Goal: Information Seeking & Learning: Understand process/instructions

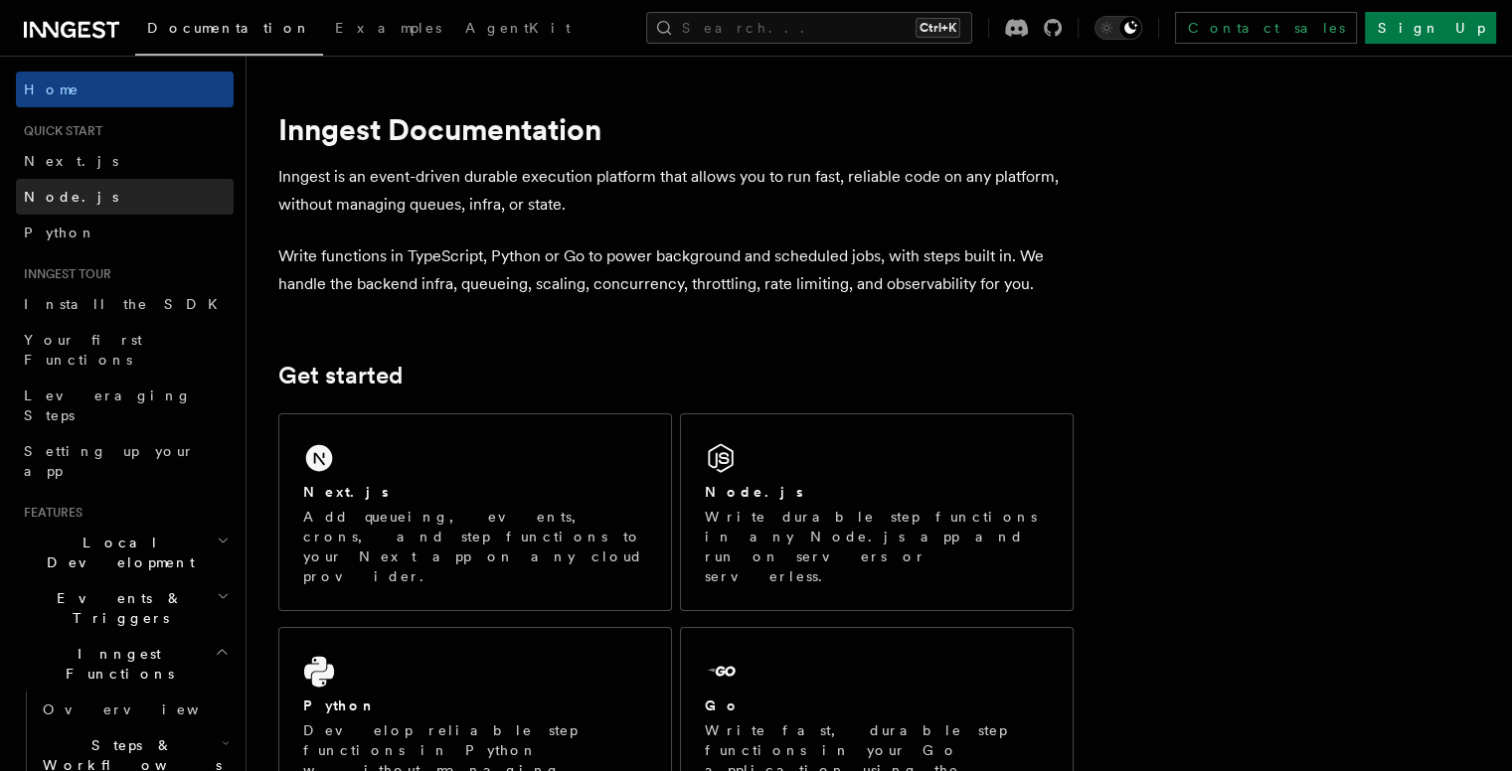
click at [60, 189] on span "Node.js" at bounding box center [71, 197] width 94 height 16
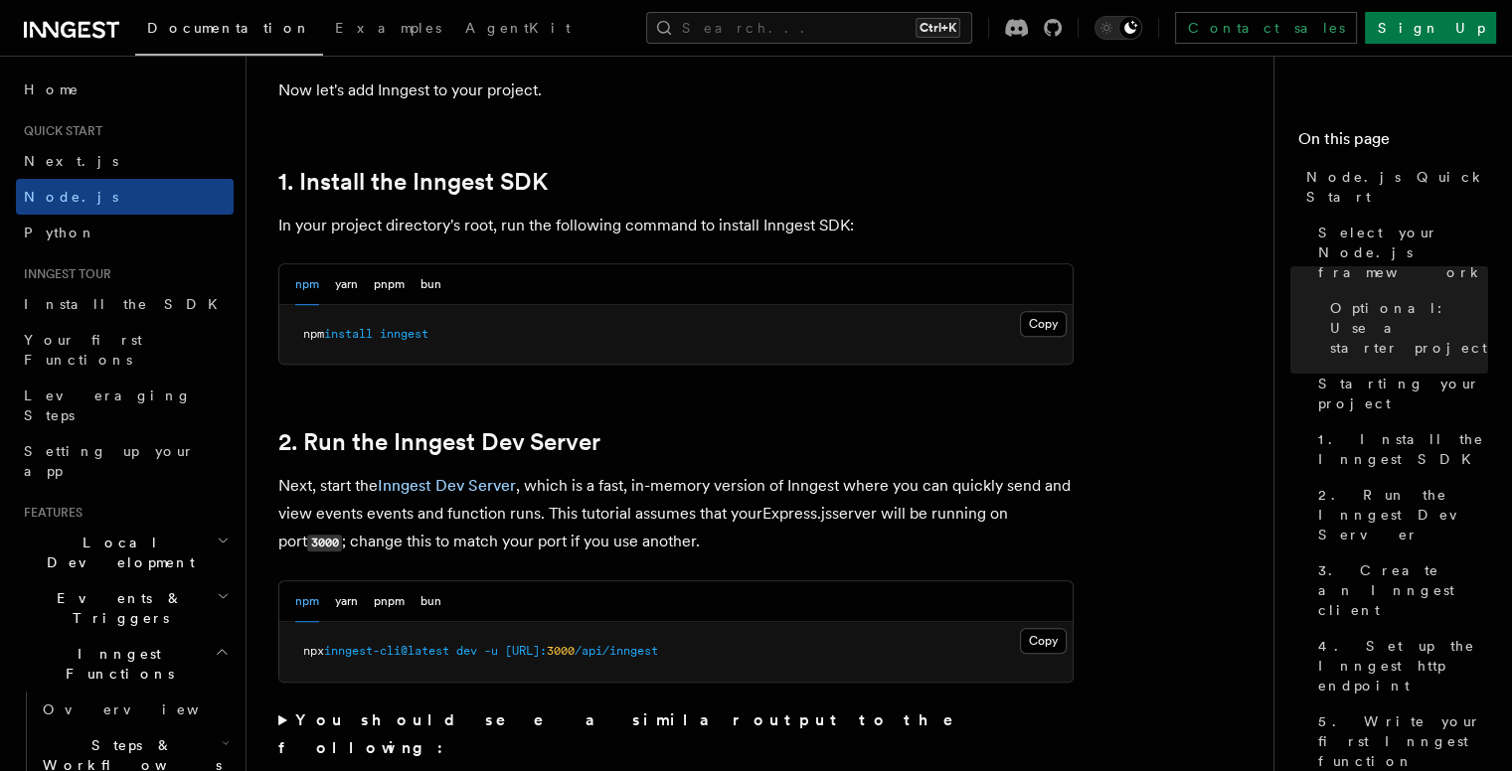
scroll to position [1292, 0]
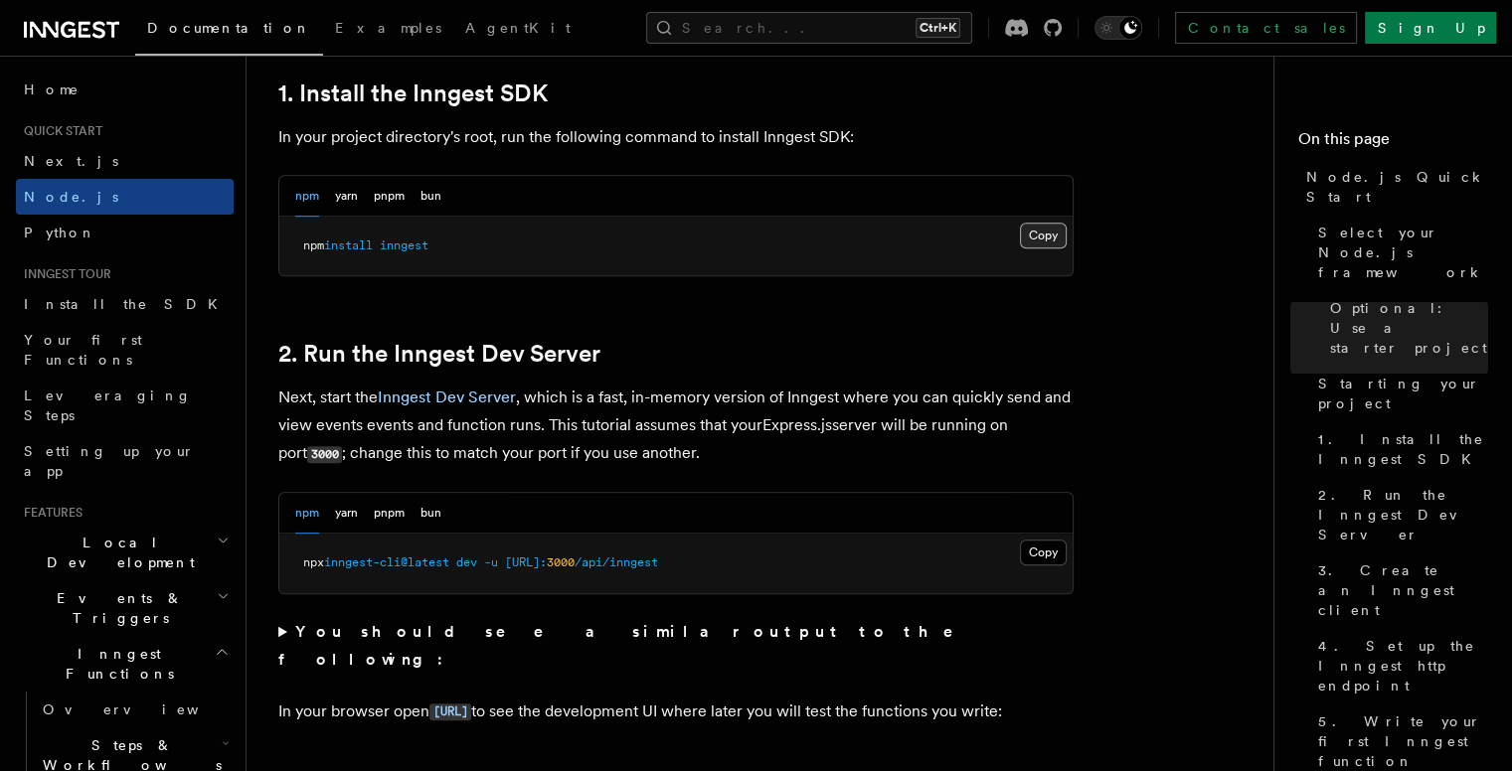
click at [1039, 232] on button "Copy Copied" at bounding box center [1043, 236] width 47 height 26
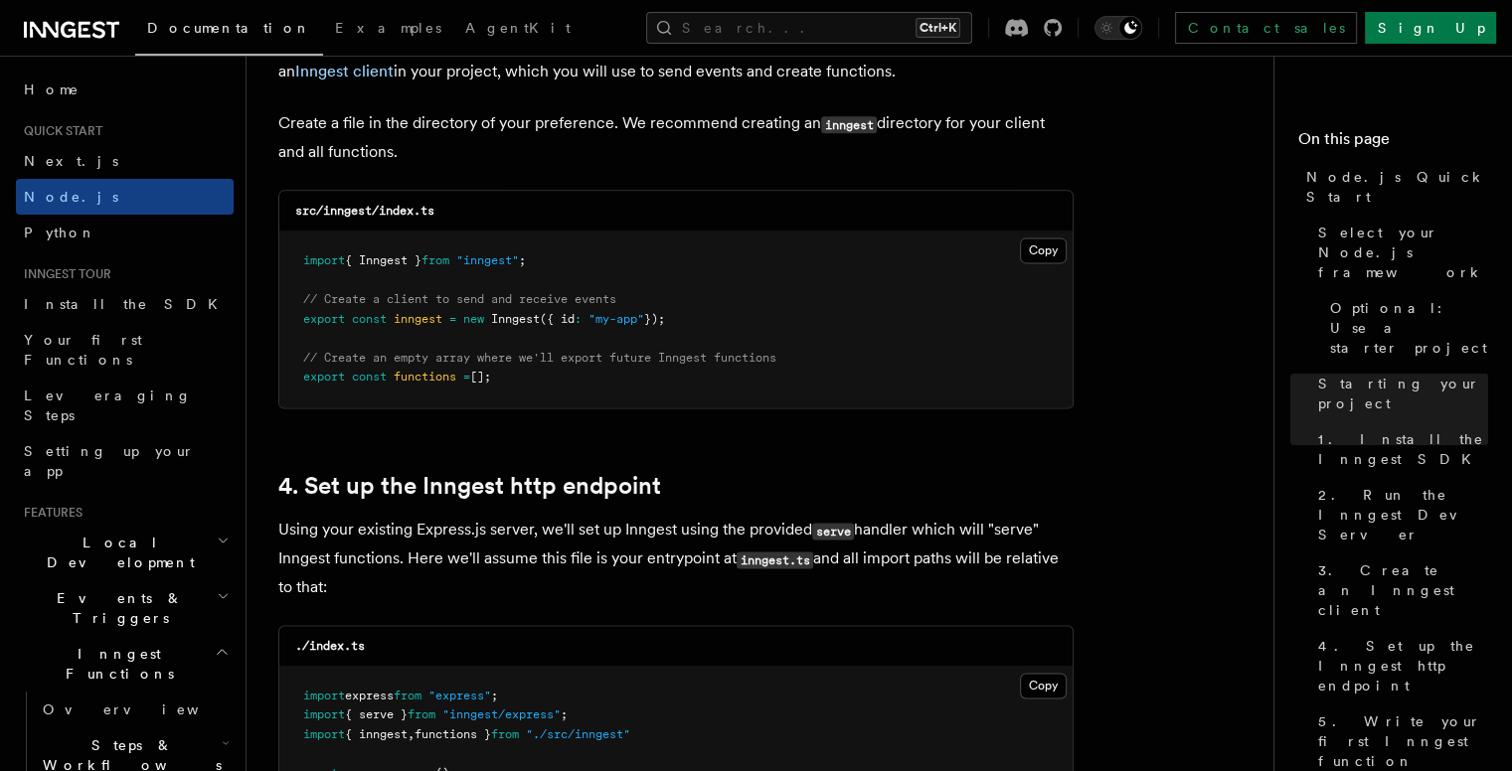
scroll to position [2684, 0]
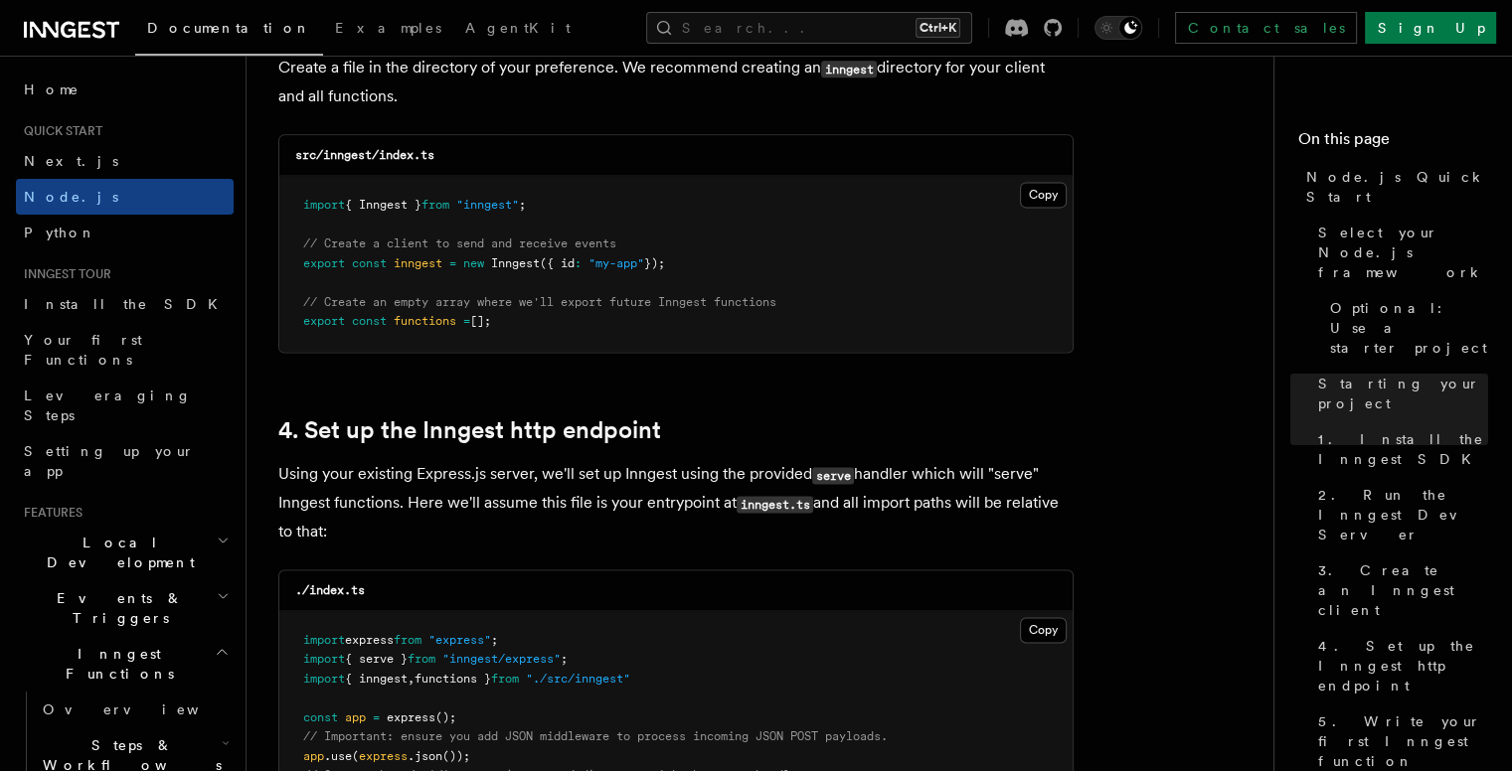
click at [485, 319] on span "[];" at bounding box center [480, 321] width 21 height 14
click at [487, 319] on span "[];" at bounding box center [480, 321] width 21 height 14
drag, startPoint x: 487, startPoint y: 319, endPoint x: 533, endPoint y: 319, distance: 45.7
click at [491, 319] on span "[];" at bounding box center [480, 321] width 21 height 14
click at [537, 321] on pre "import { Inngest } from "inngest" ; // Create a client to send and receive even…" at bounding box center [675, 264] width 793 height 176
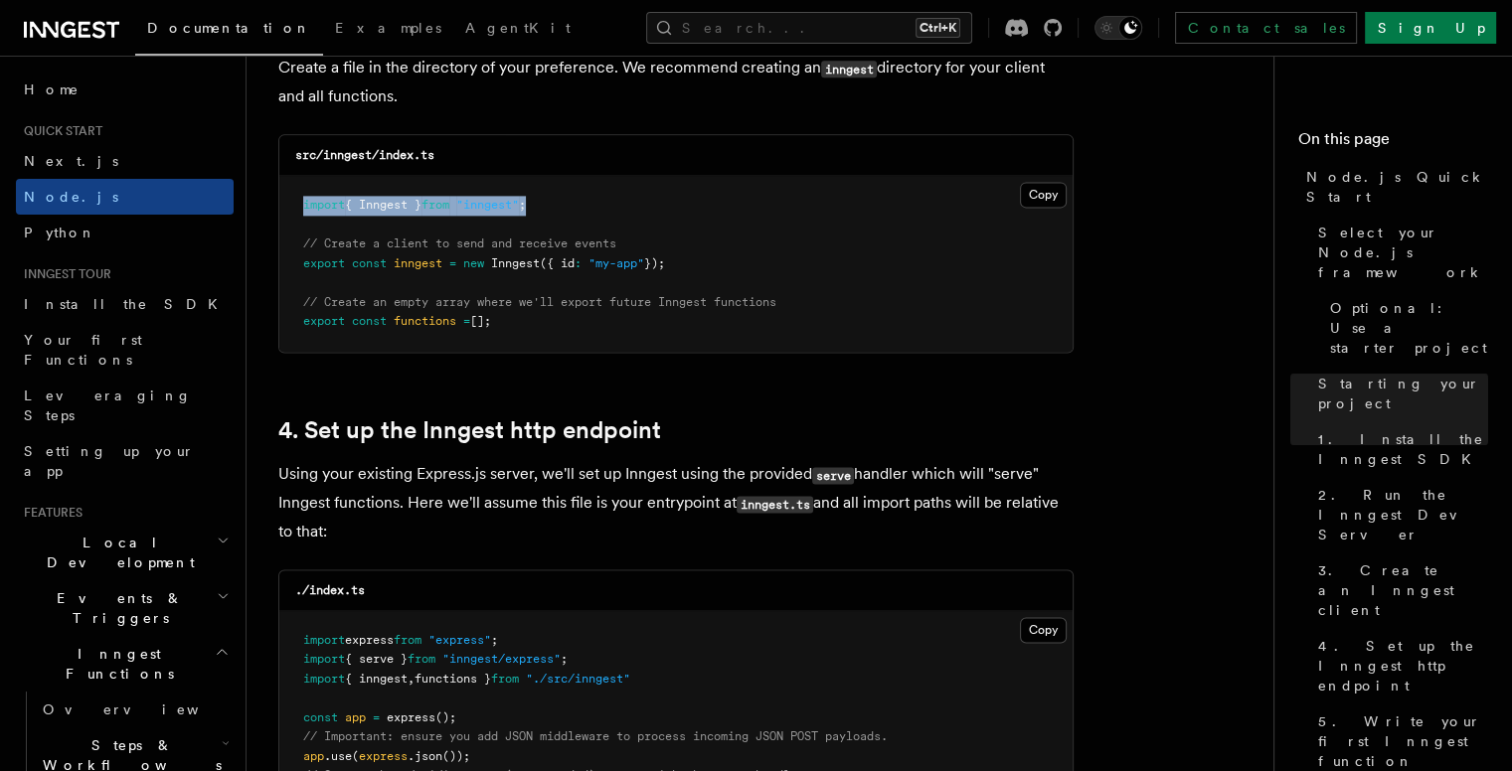
drag, startPoint x: 561, startPoint y: 204, endPoint x: 265, endPoint y: 208, distance: 295.3
copy span "import { Inngest } from "inngest" ;"
drag, startPoint x: 693, startPoint y: 265, endPoint x: 290, endPoint y: 263, distance: 402.6
click at [290, 263] on pre "import { Inngest } from "inngest" ; // Create a client to send and receive even…" at bounding box center [675, 264] width 793 height 176
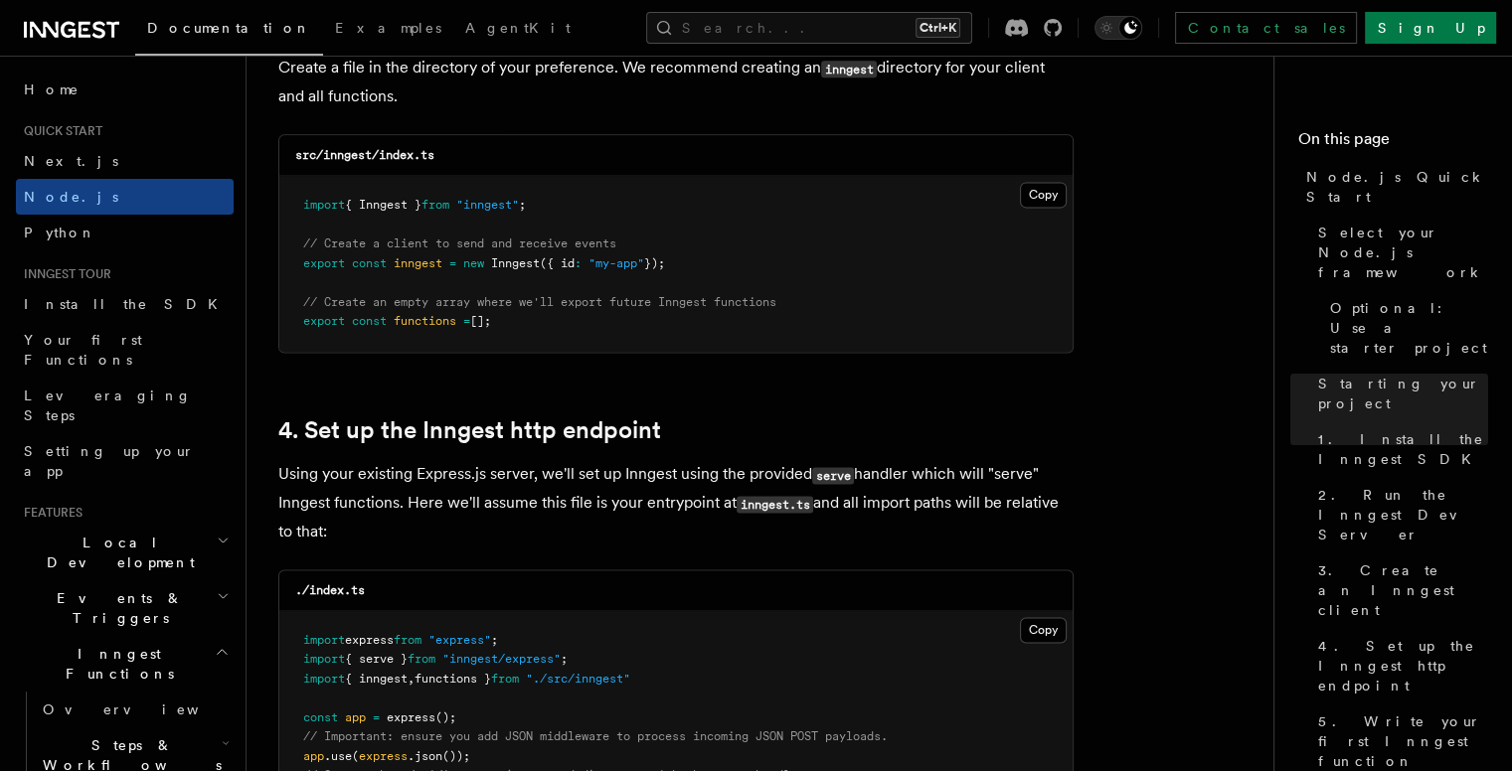
drag, startPoint x: 616, startPoint y: 335, endPoint x: 624, endPoint y: 315, distance: 21.4
click at [616, 333] on pre "import { Inngest } from "inngest" ; // Create a client to send and receive even…" at bounding box center [675, 264] width 793 height 176
drag, startPoint x: 640, startPoint y: 265, endPoint x: 293, endPoint y: 249, distance: 347.4
click at [293, 249] on pre "import { Inngest } from "inngest" ; // Create a client to send and receive even…" at bounding box center [675, 264] width 793 height 176
copy code "// Create a client to send and receive events export const inngest = new Innges…"
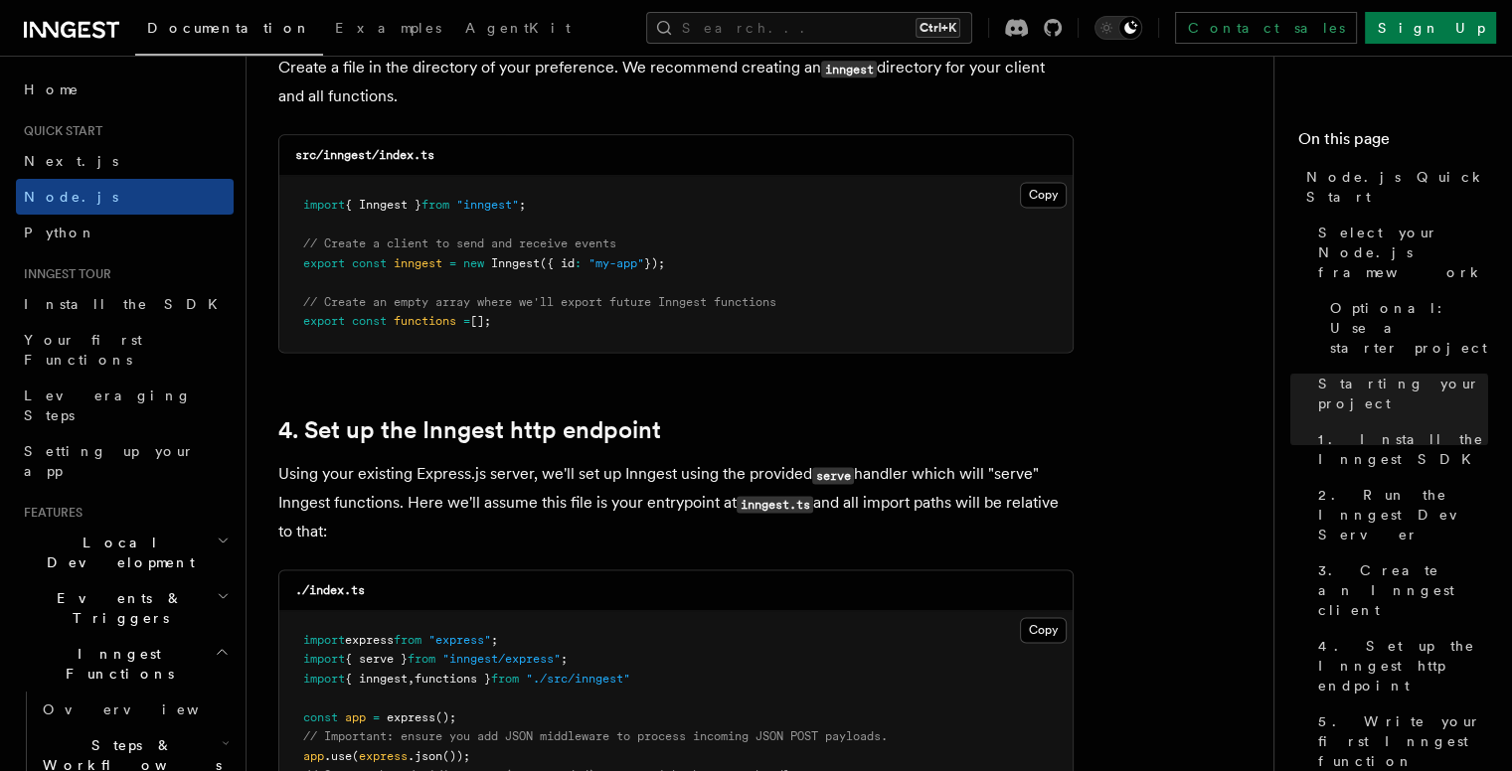
drag, startPoint x: 473, startPoint y: 319, endPoint x: 302, endPoint y: 296, distance: 172.5
click at [302, 296] on pre "import { Inngest } from "inngest" ; // Create a client to send and receive even…" at bounding box center [675, 264] width 793 height 176
copy code "// Create an empty array where we'll export future Inngest functions export con…"
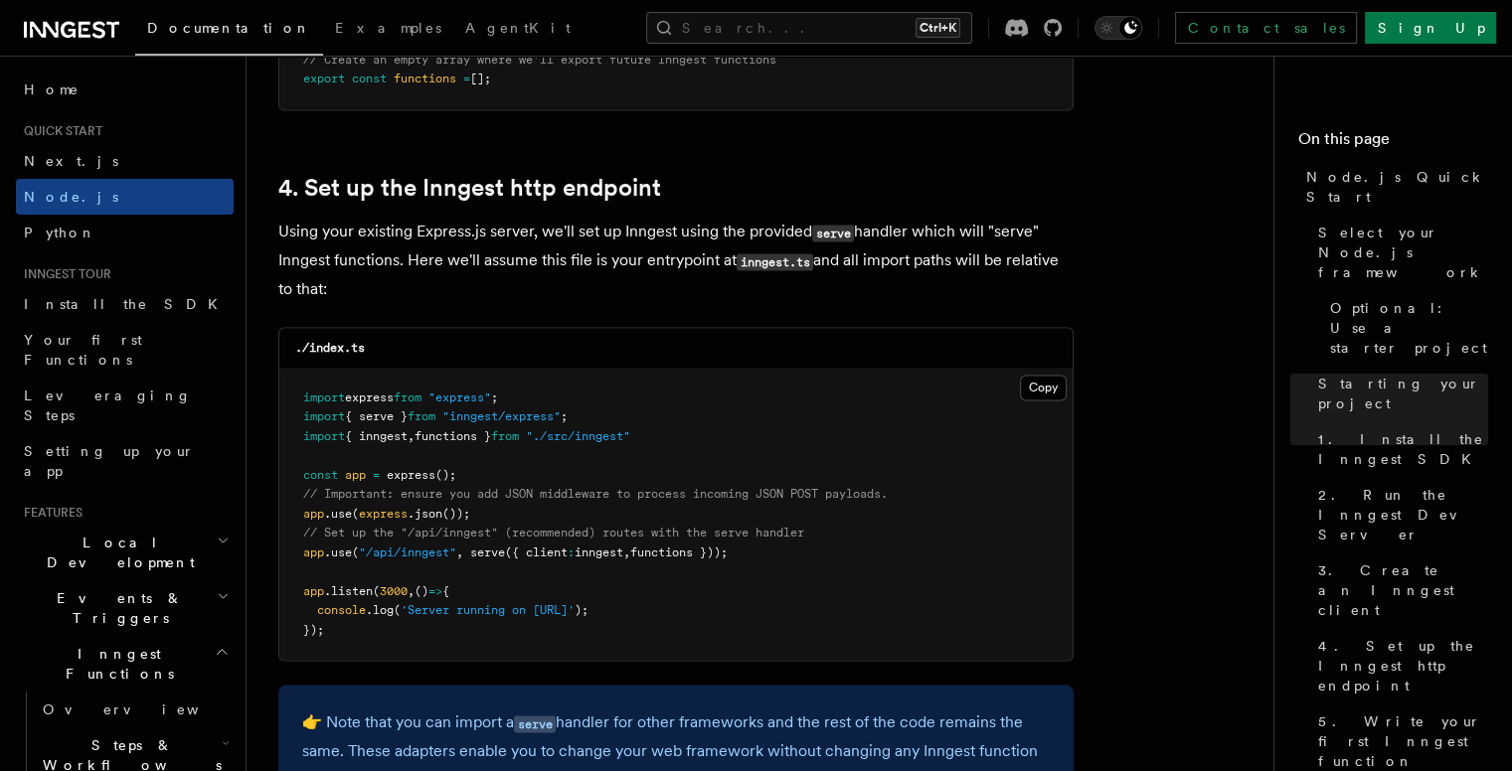
scroll to position [2982, 0]
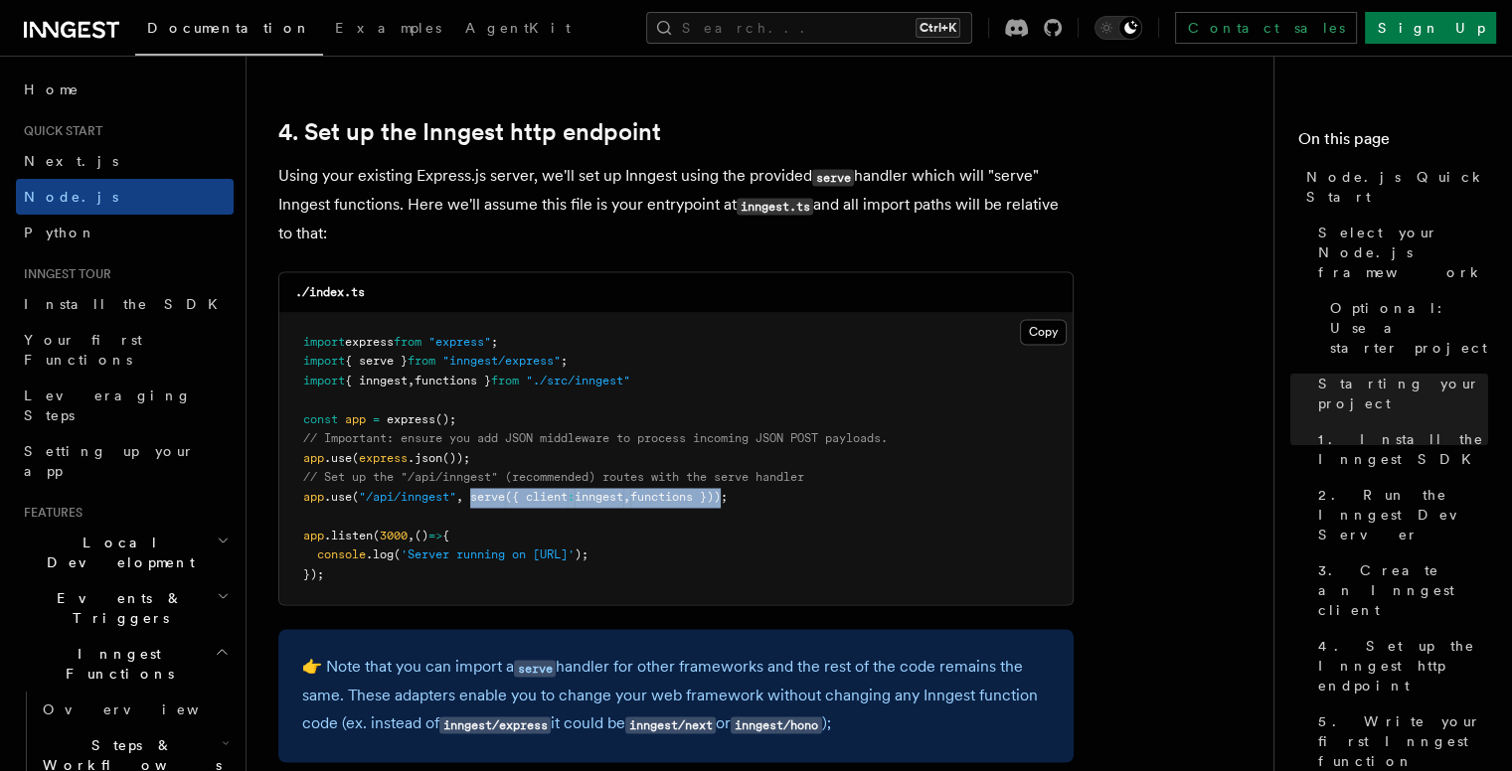
drag, startPoint x: 472, startPoint y: 498, endPoint x: 740, endPoint y: 501, distance: 267.4
click at [728, 501] on span "app .use ( "/api/inngest" , serve ({ client : inngest , functions }));" at bounding box center [515, 497] width 424 height 14
copy span "serve ({ client : inngest , functions })"
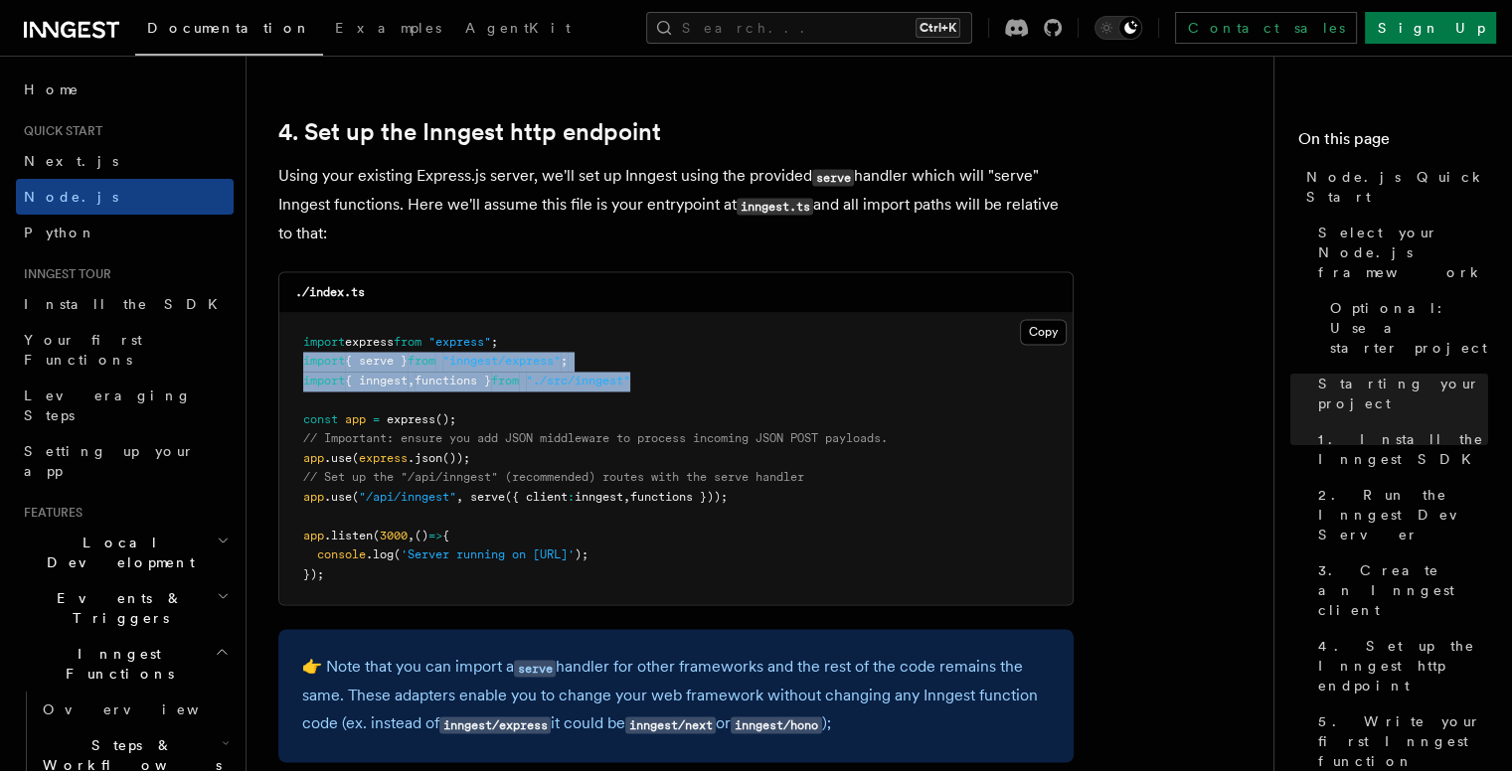
drag, startPoint x: 684, startPoint y: 379, endPoint x: 296, endPoint y: 363, distance: 388.0
click at [296, 363] on pre "import express from "express" ; import { serve } from "inngest/express" ; impor…" at bounding box center [675, 459] width 793 height 292
copy code "import { serve } from "inngest/express" ; import { inngest , functions } from "…"
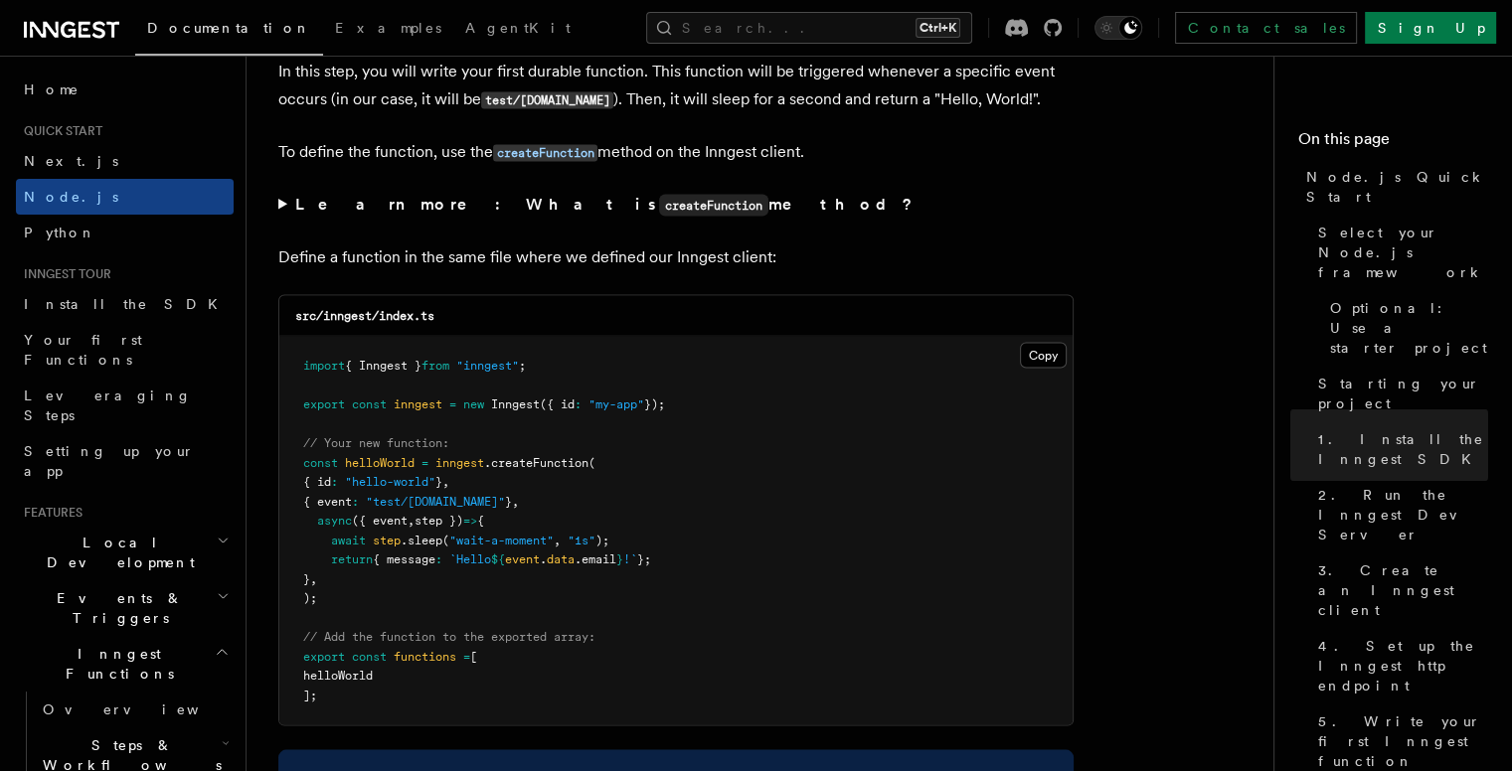
scroll to position [3877, 0]
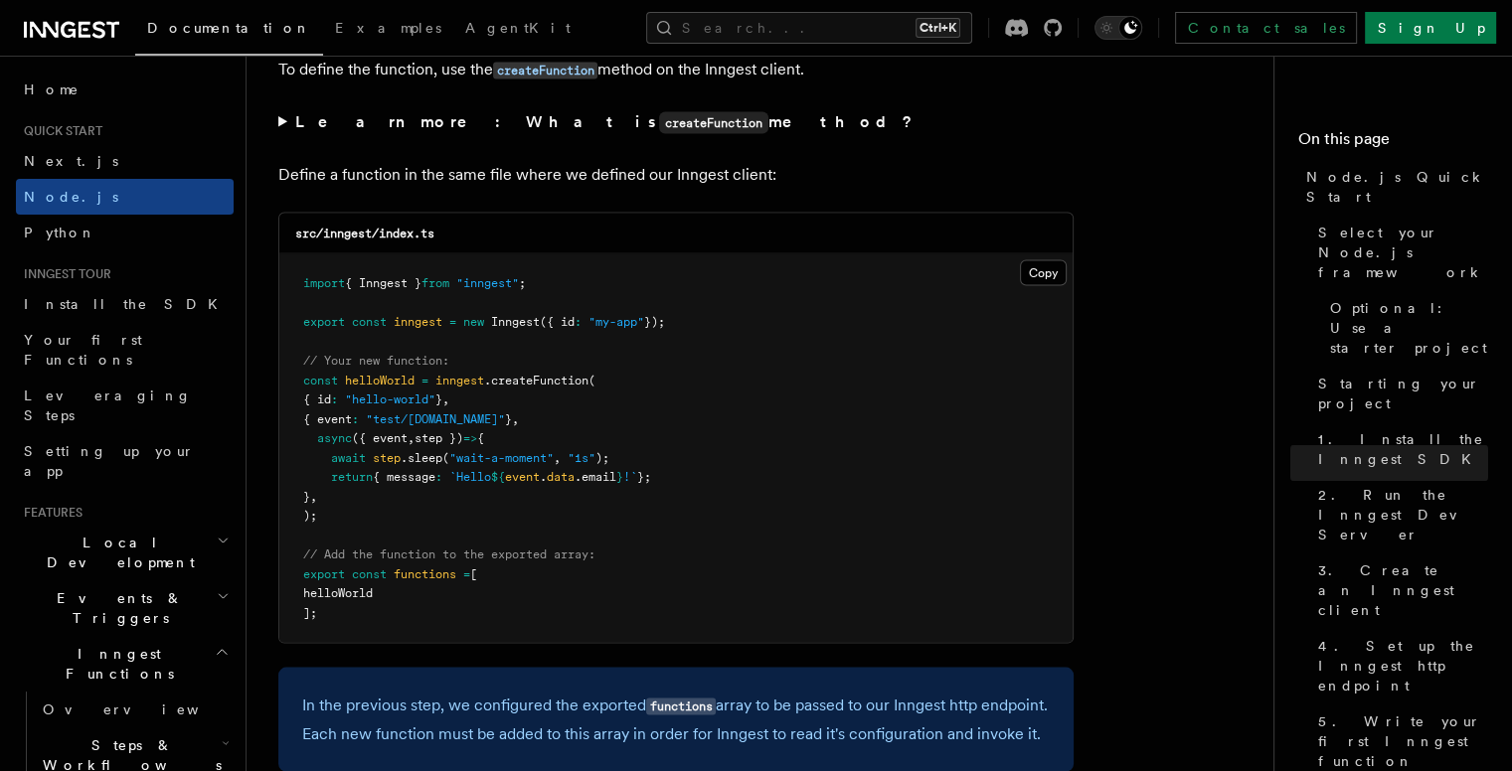
drag, startPoint x: 440, startPoint y: 386, endPoint x: 360, endPoint y: 424, distance: 89.4
click at [360, 424] on code "import { Inngest } from "inngest" ; export const inngest = new Inngest ({ id : …" at bounding box center [484, 448] width 362 height 344
click at [456, 528] on pre "import { Inngest } from "inngest" ; export const inngest = new Inngest ({ id : …" at bounding box center [675, 448] width 793 height 389
